Goal: Information Seeking & Learning: Learn about a topic

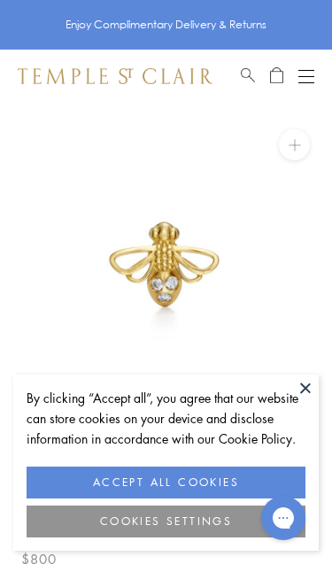
click at [217, 484] on button "ACCEPT ALL COOKIES" at bounding box center [166, 482] width 279 height 32
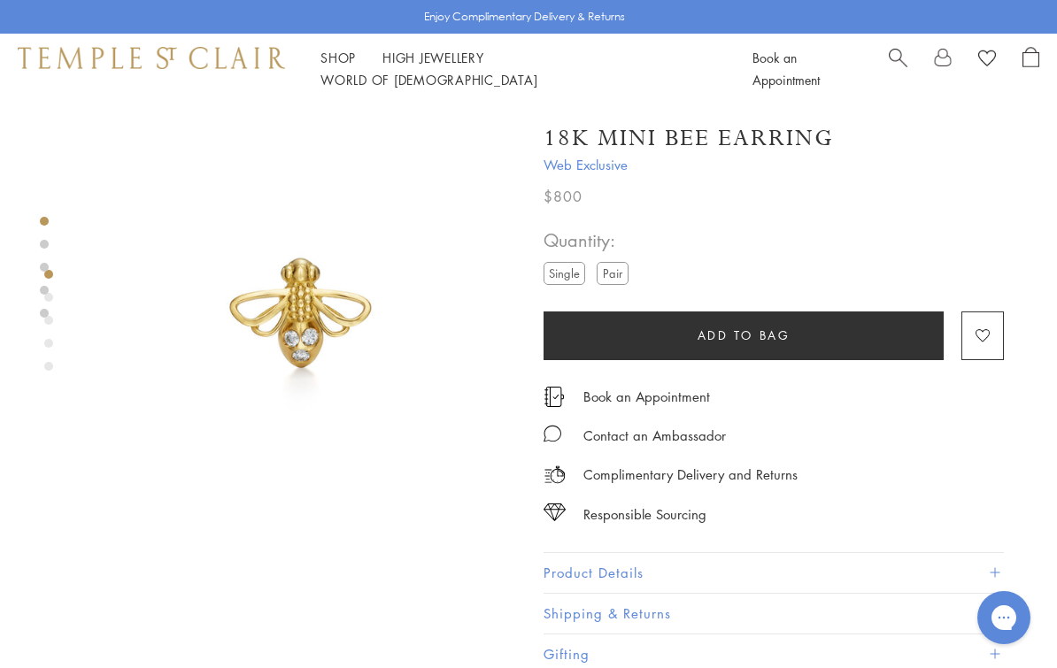
scroll to position [0, 4]
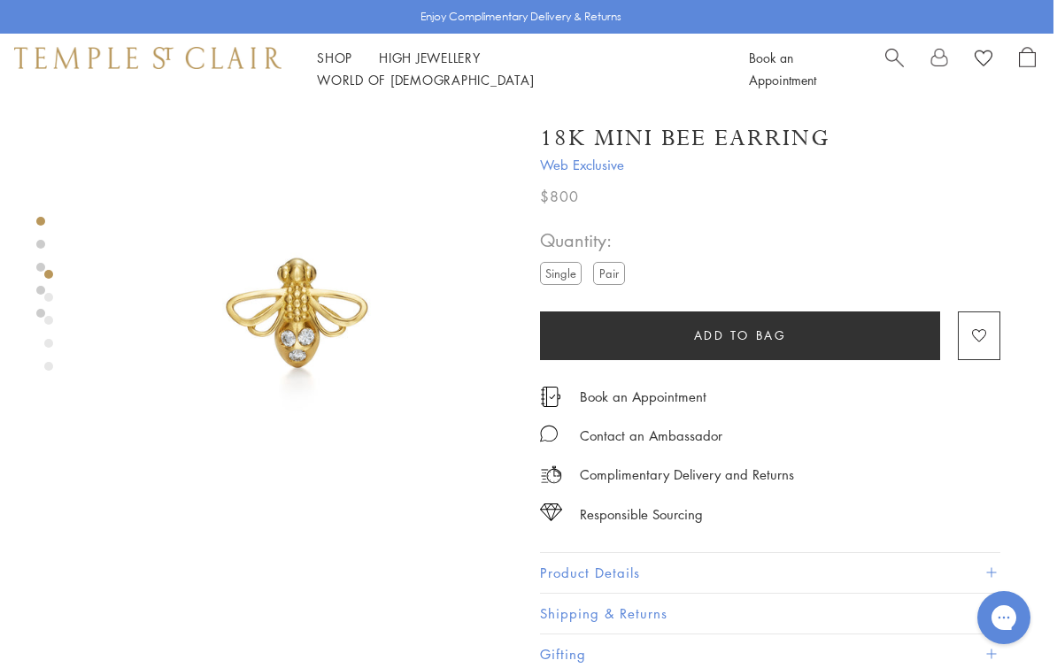
click at [322, 305] on img at bounding box center [299, 318] width 428 height 428
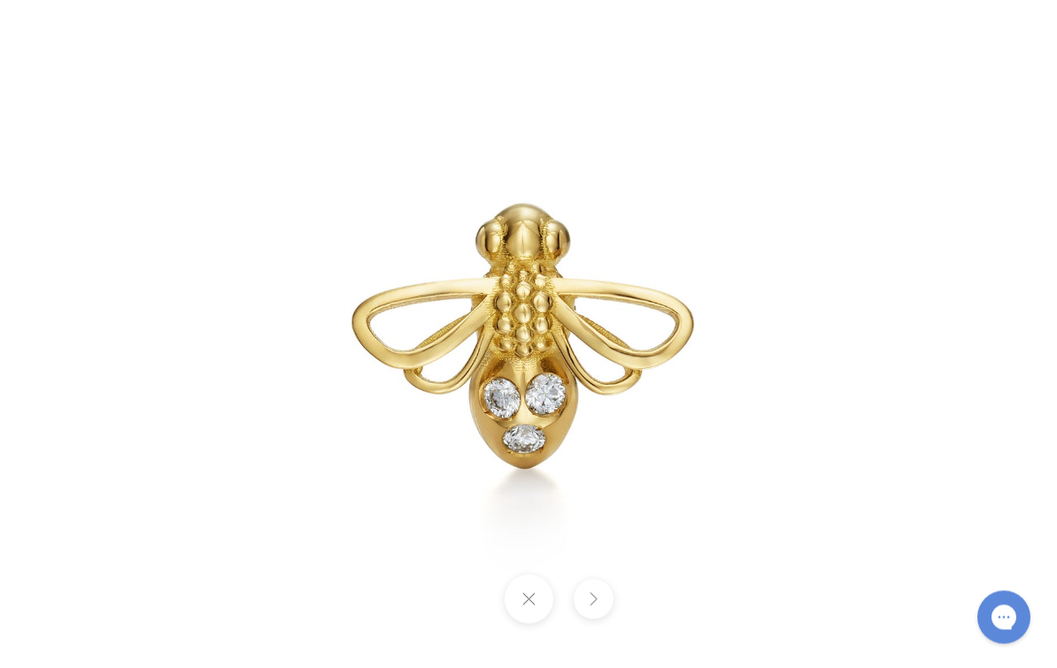
scroll to position [1007, 4]
click at [596, 619] on button at bounding box center [593, 600] width 40 height 40
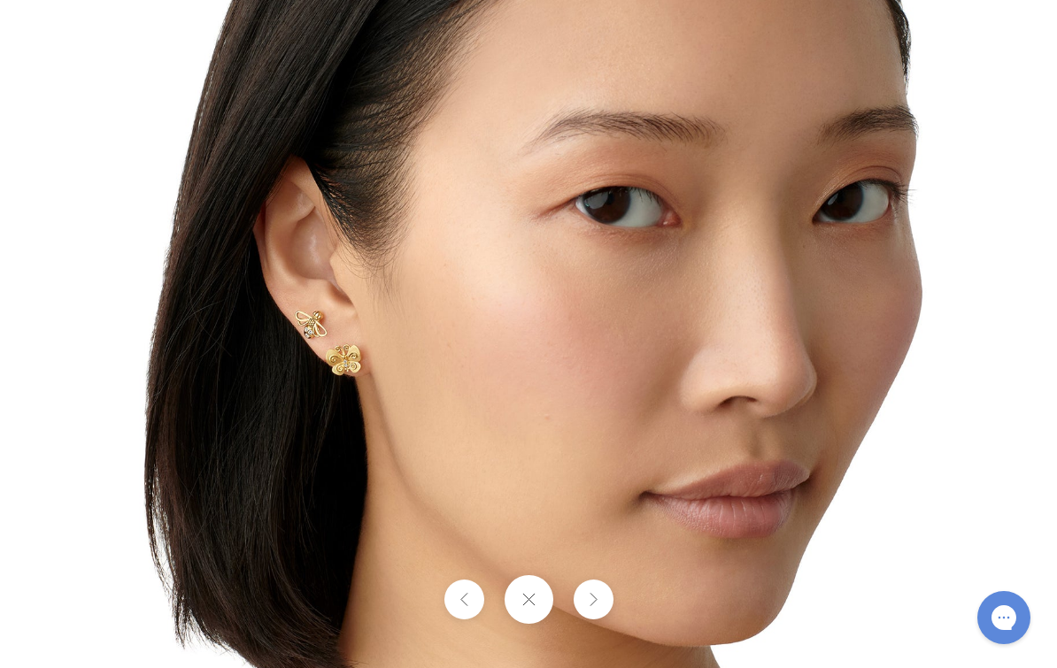
click at [594, 619] on button at bounding box center [593, 600] width 40 height 40
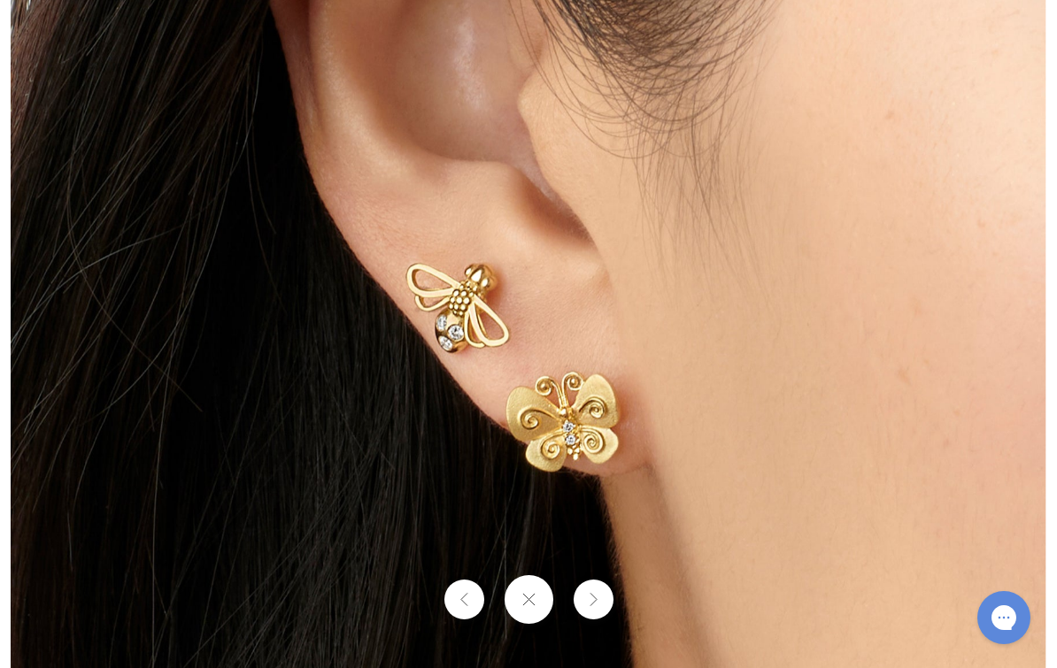
click at [594, 619] on button at bounding box center [593, 600] width 40 height 40
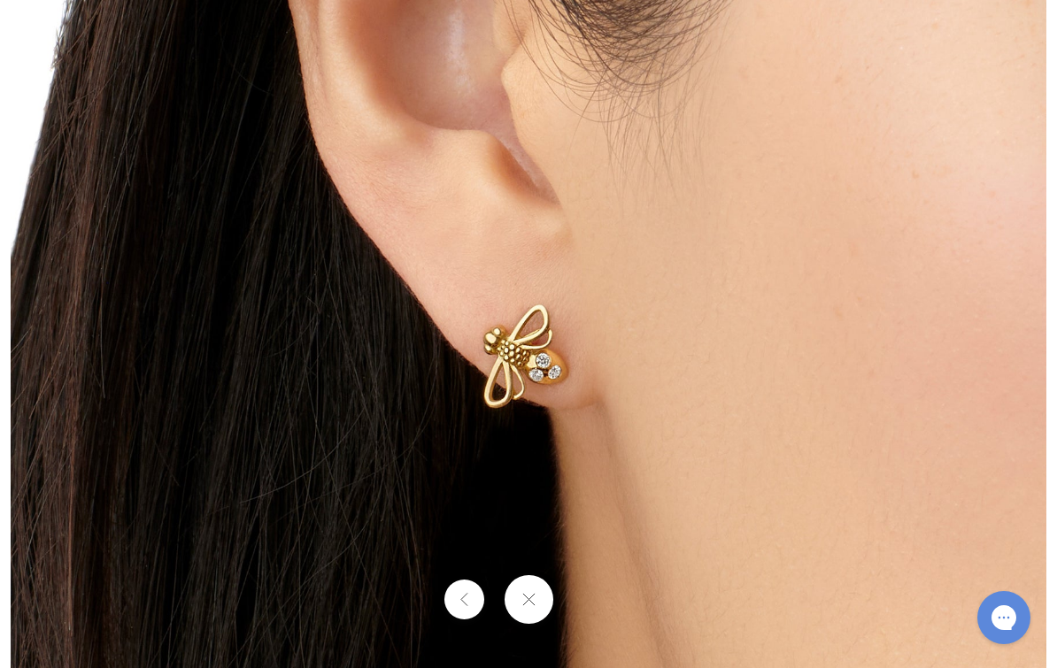
click at [594, 624] on div at bounding box center [528, 599] width 1057 height 49
